Goal: Task Accomplishment & Management: Use online tool/utility

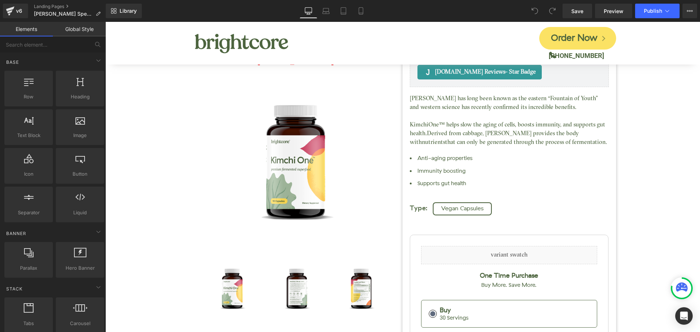
click at [697, 11] on div "Save Preview Publish Scheduled View Live Page View with current Template Save T…" at bounding box center [629, 11] width 140 height 15
click at [690, 12] on icon at bounding box center [690, 11] width 6 height 6
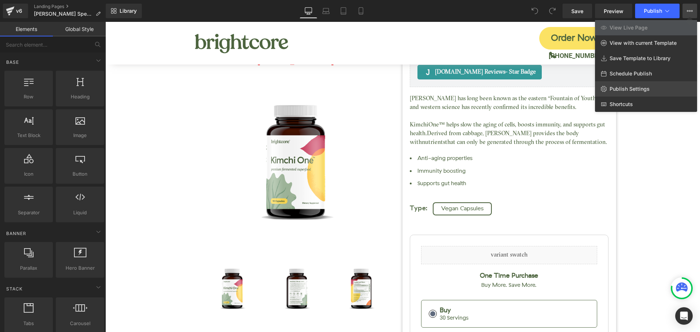
click at [625, 85] on link "Publish Settings" at bounding box center [646, 88] width 102 height 15
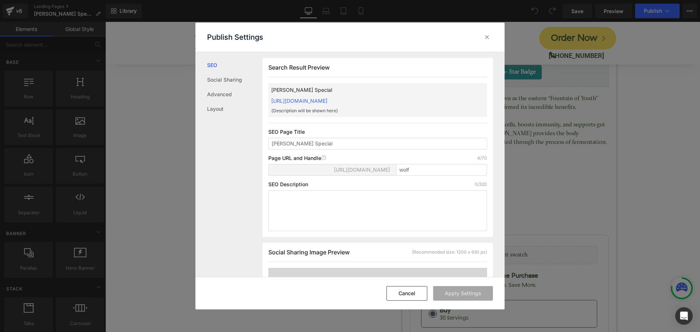
scroll to position [0, 0]
click at [489, 38] on icon at bounding box center [486, 37] width 7 height 7
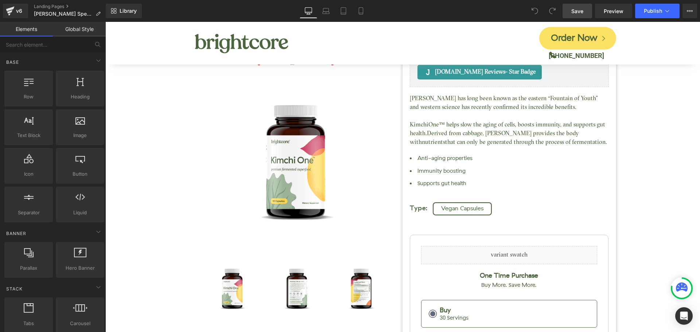
click at [582, 8] on span "Save" at bounding box center [577, 11] width 12 height 8
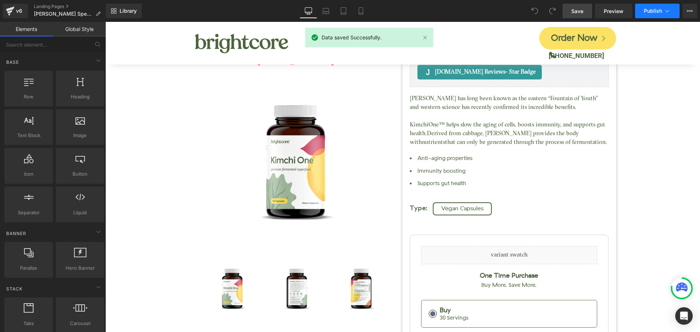
click at [648, 16] on button "Publish" at bounding box center [657, 11] width 44 height 15
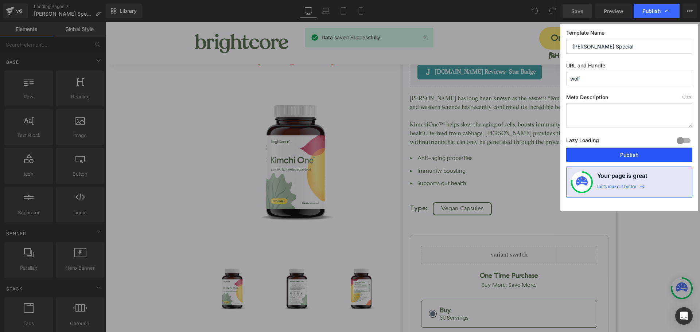
click at [588, 155] on button "Publish" at bounding box center [629, 155] width 126 height 15
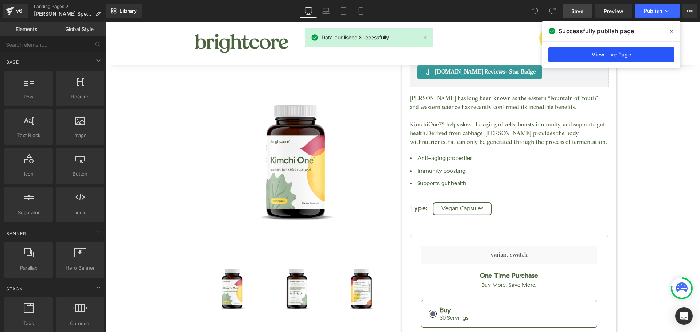
click at [612, 52] on link "View Live Page" at bounding box center [611, 54] width 126 height 15
